Goal: Complete application form

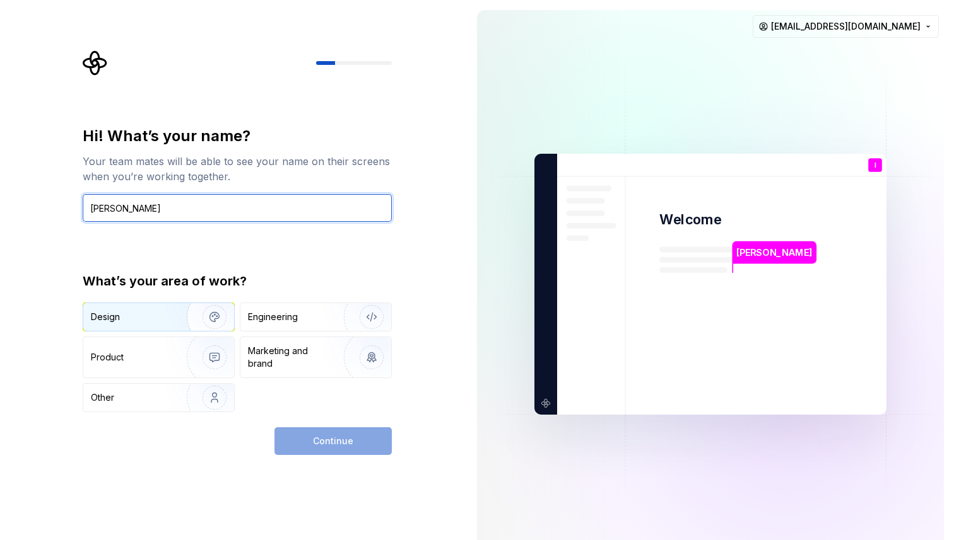
type input "[PERSON_NAME]"
click at [175, 319] on img "button" at bounding box center [206, 317] width 81 height 85
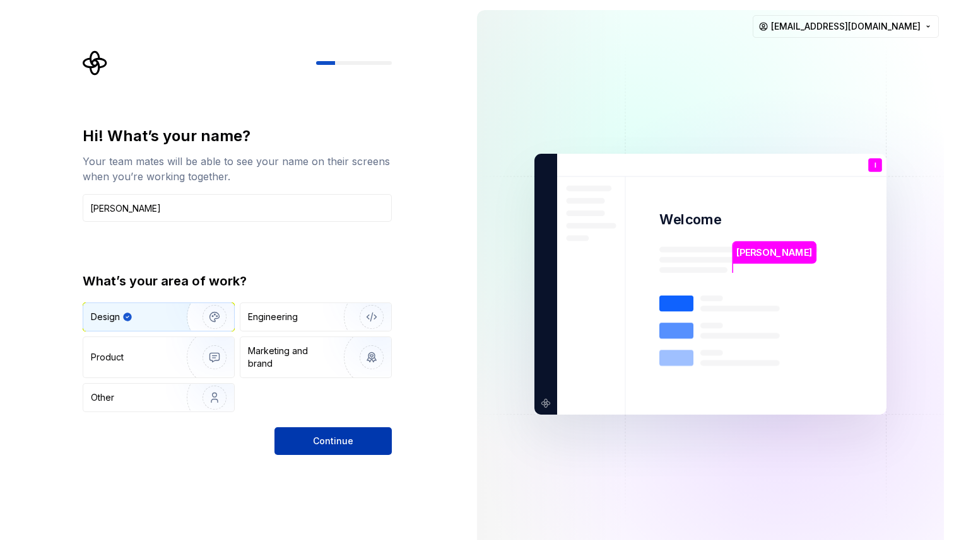
click at [304, 437] on button "Continue" at bounding box center [332, 442] width 117 height 28
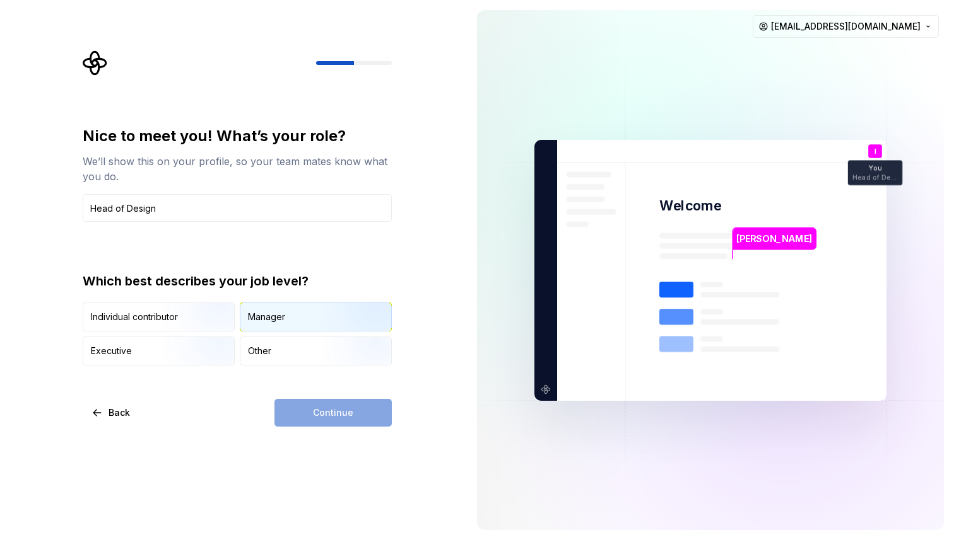
type input "Head of Design"
click at [286, 316] on div "Manager" at bounding box center [315, 317] width 151 height 28
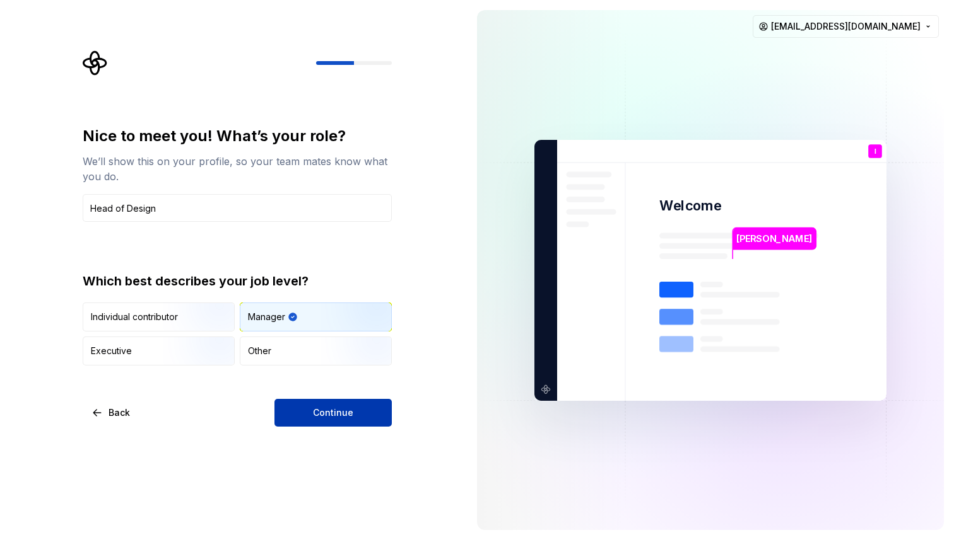
click at [320, 412] on span "Continue" at bounding box center [333, 413] width 40 height 13
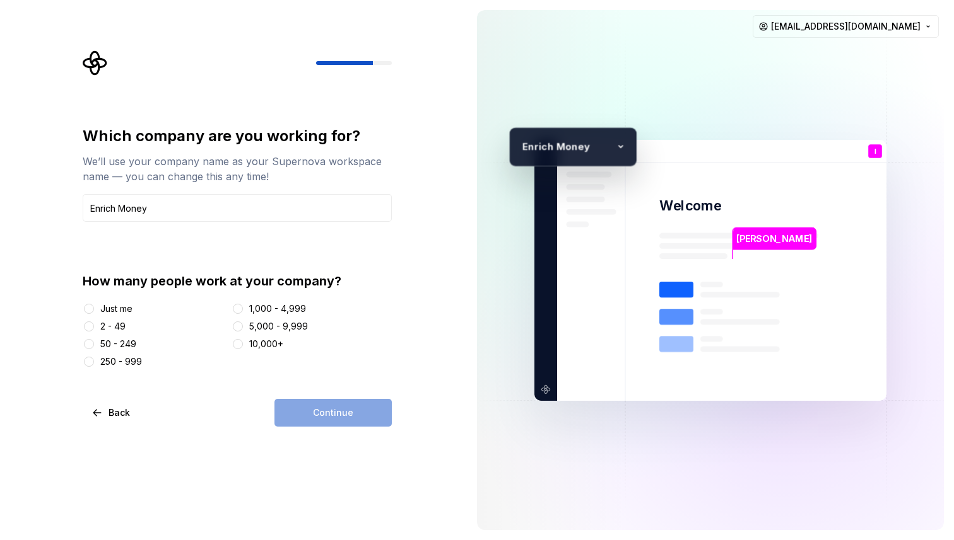
type input "Enrich Money"
click at [113, 343] on div "50 - 249" at bounding box center [118, 344] width 36 height 13
click at [94, 343] on button "50 - 249" at bounding box center [89, 344] width 10 height 10
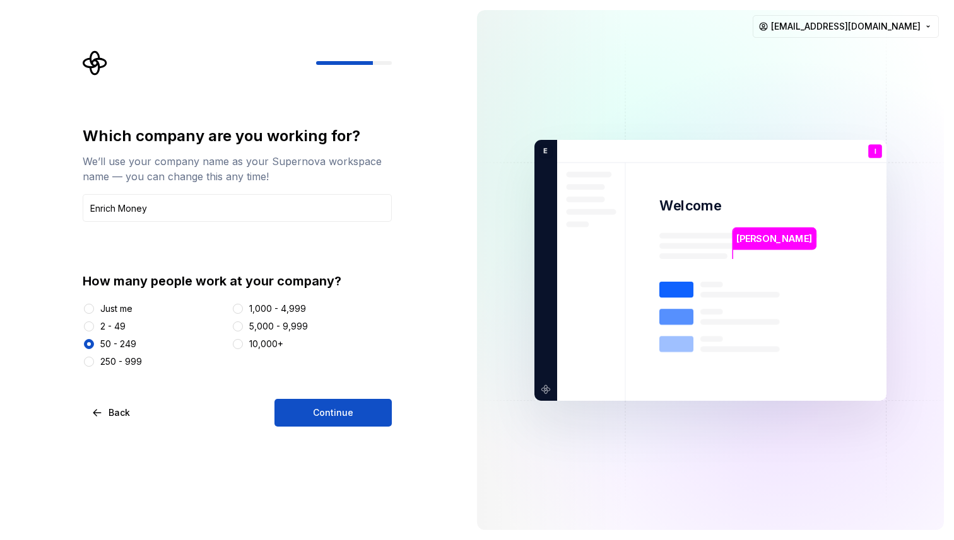
click at [305, 399] on div "Which company are you working for? We’ll use your company name as your Supernov…" at bounding box center [237, 276] width 309 height 301
click at [307, 407] on button "Continue" at bounding box center [332, 413] width 117 height 28
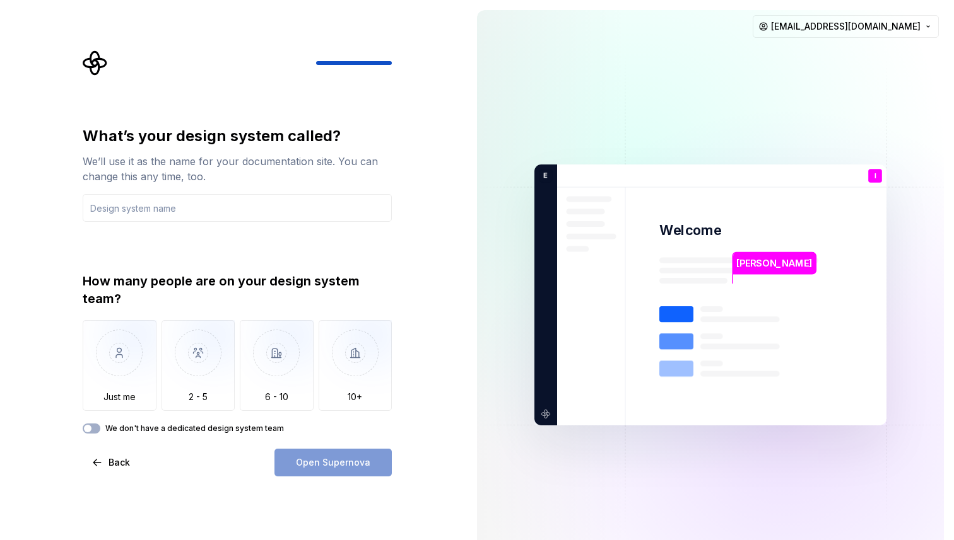
type input "A"
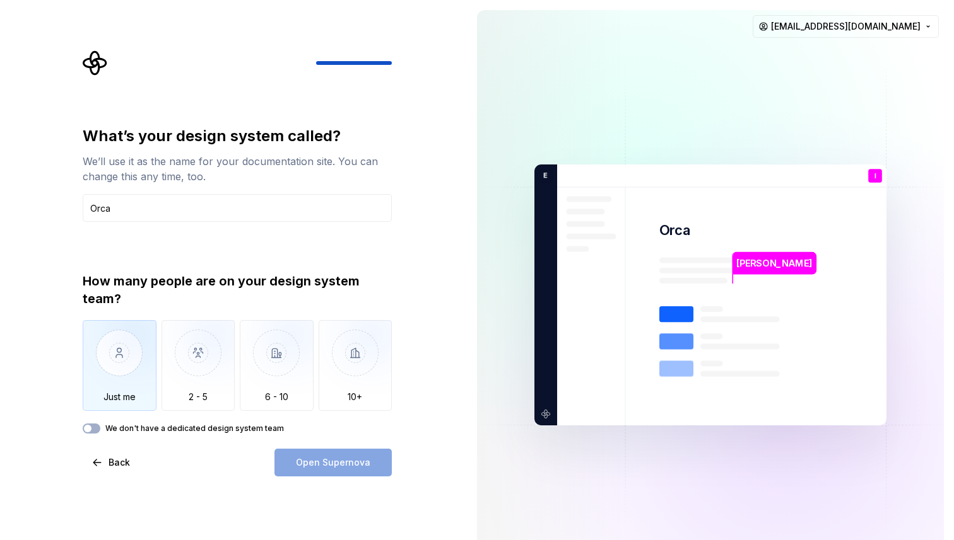
type input "Orca"
click at [151, 371] on img "button" at bounding box center [120, 362] width 74 height 85
click at [231, 431] on label "We don't have a dedicated design system team" at bounding box center [194, 429] width 178 height 10
click at [100, 431] on button "We don't have a dedicated design system team" at bounding box center [92, 429] width 18 height 10
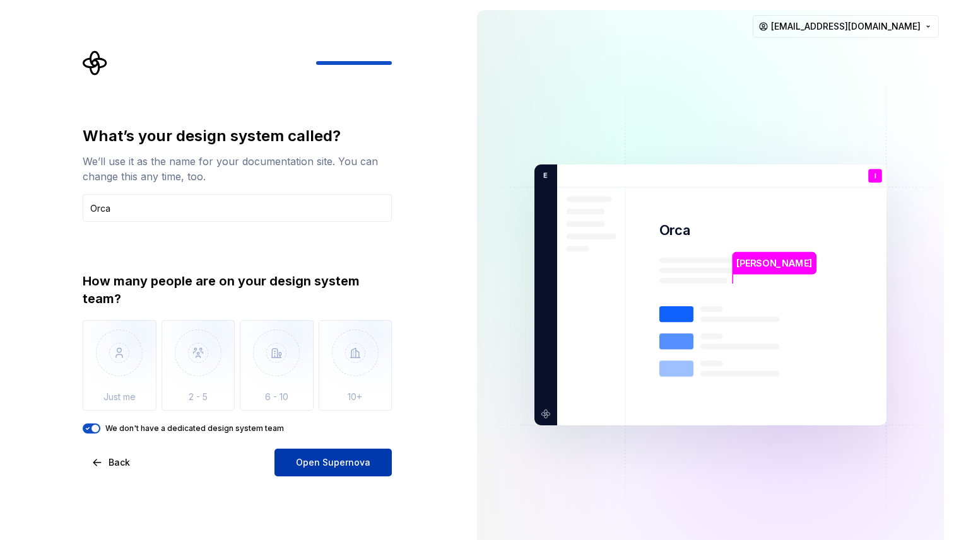
click at [311, 467] on span "Open Supernova" at bounding box center [333, 463] width 74 height 13
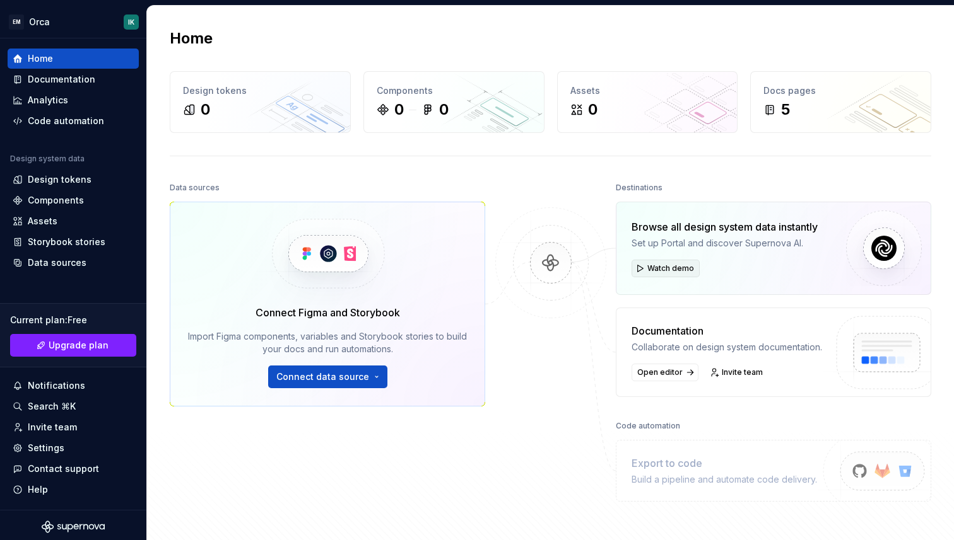
click at [677, 264] on span "Watch demo" at bounding box center [670, 269] width 47 height 10
